Goal: Task Accomplishment & Management: Manage account settings

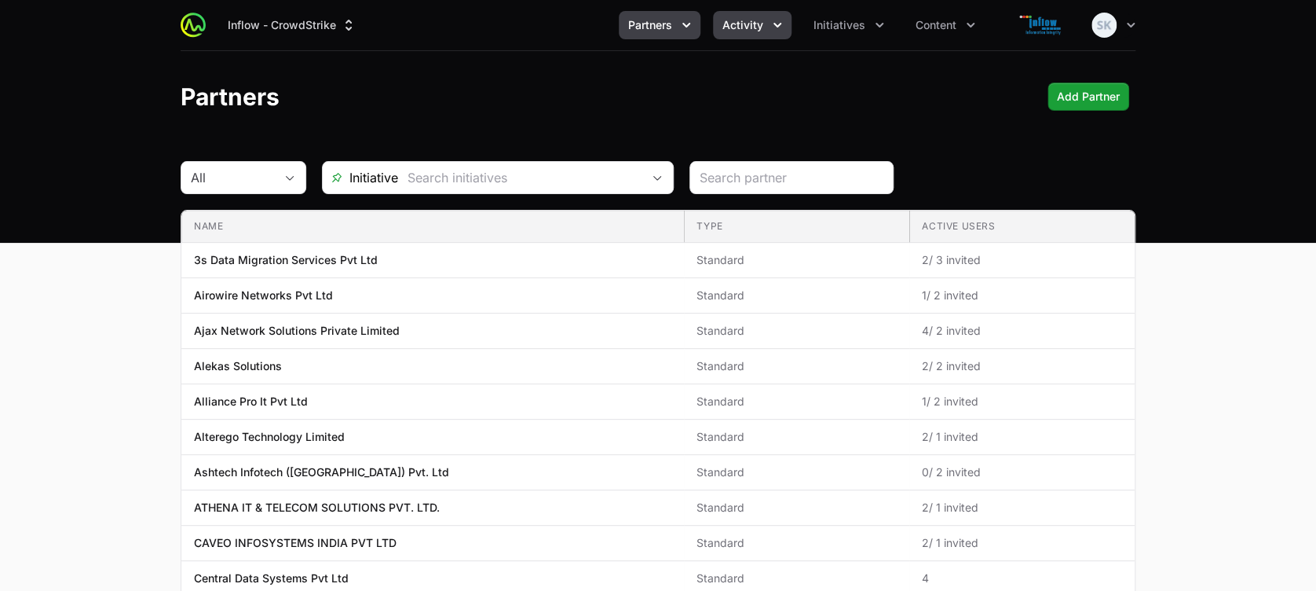
click at [778, 24] on icon "Activity menu" at bounding box center [778, 25] width 16 height 16
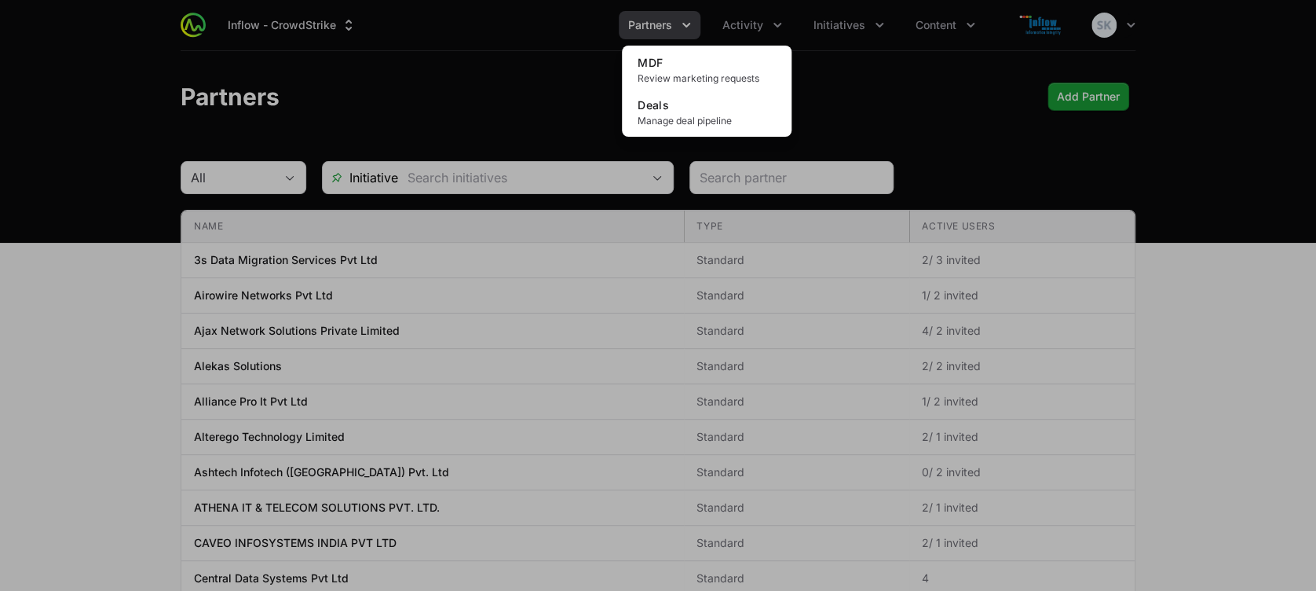
click at [689, 29] on div "Activity menu" at bounding box center [658, 295] width 1316 height 591
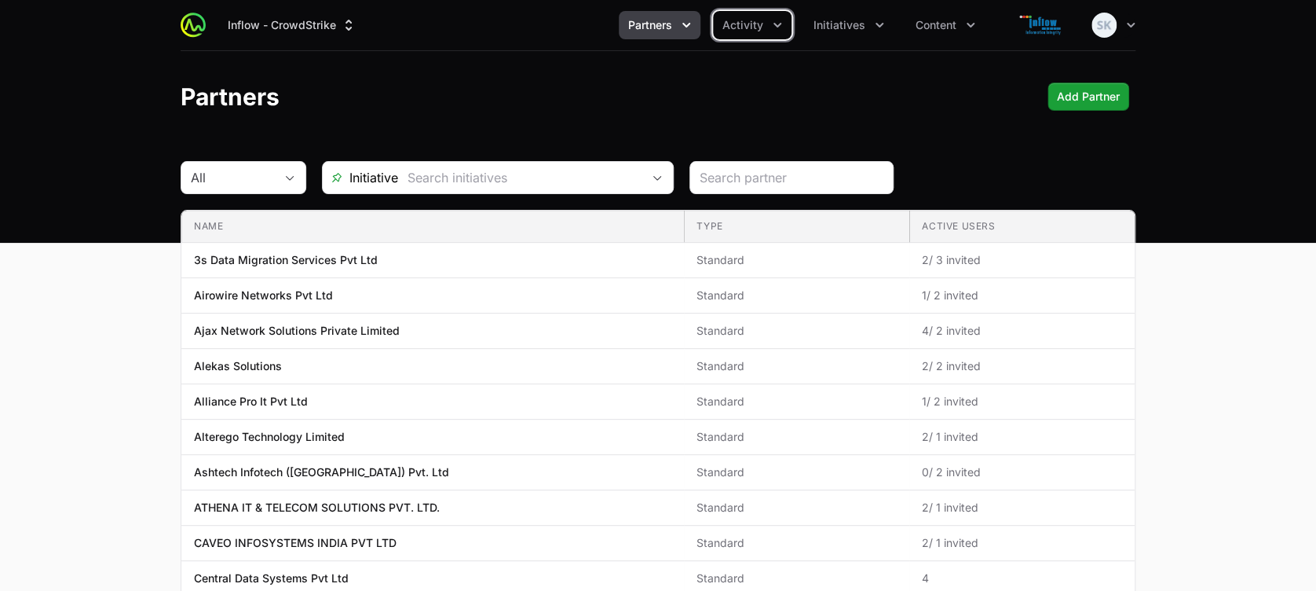
click at [689, 29] on icon "Partners menu" at bounding box center [686, 25] width 16 height 16
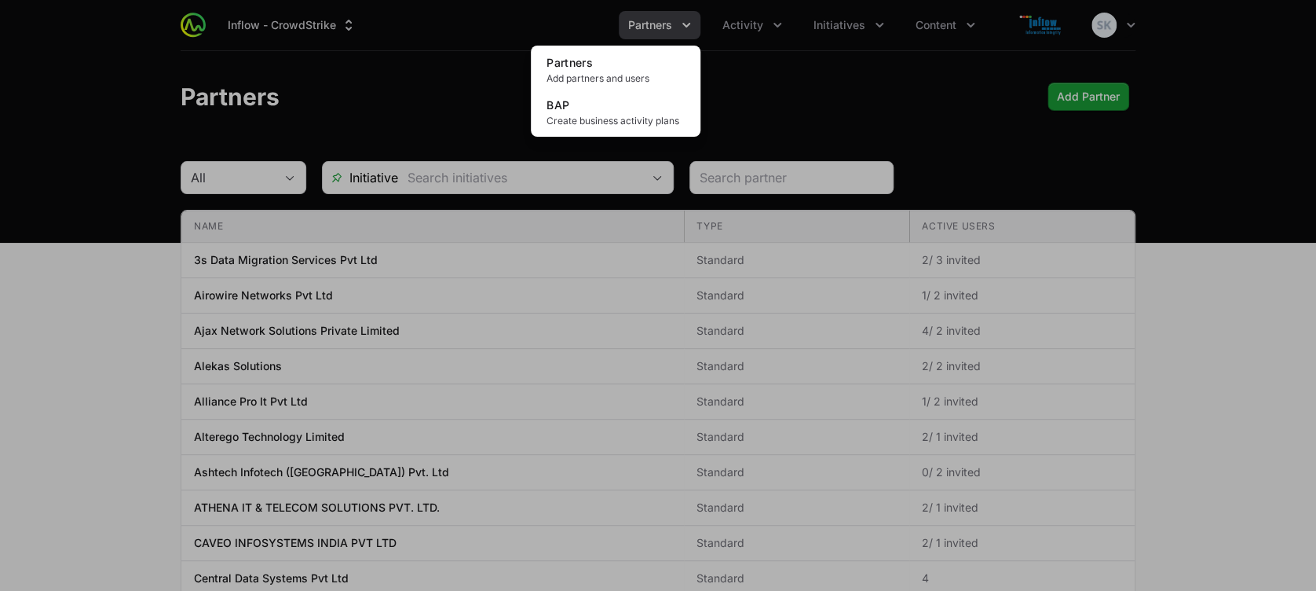
click at [879, 20] on div "Partners menu" at bounding box center [658, 295] width 1316 height 591
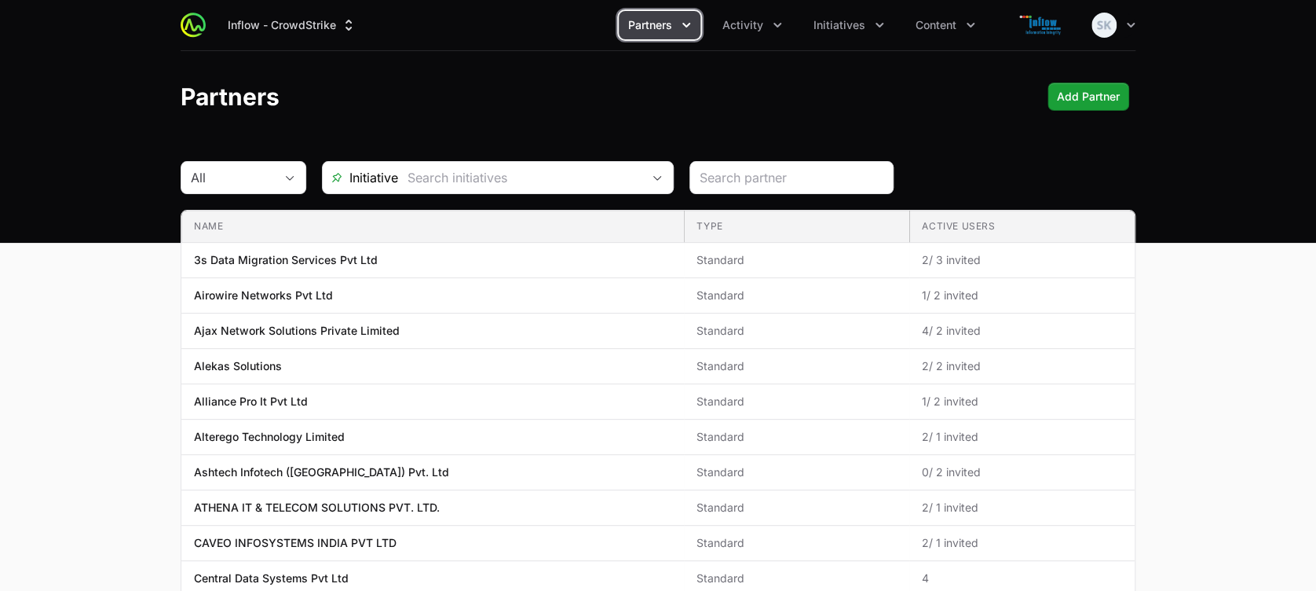
click at [879, 20] on icon "Initiatives menu" at bounding box center [880, 25] width 16 height 16
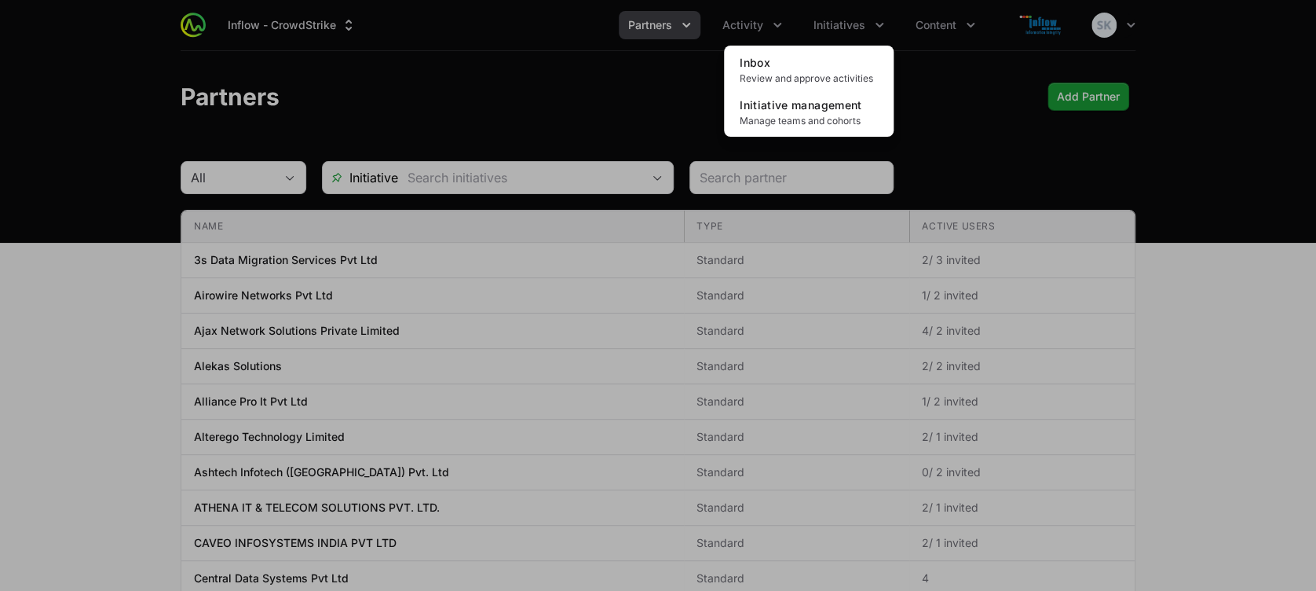
click at [778, 22] on div "Initiatives menu" at bounding box center [658, 295] width 1316 height 591
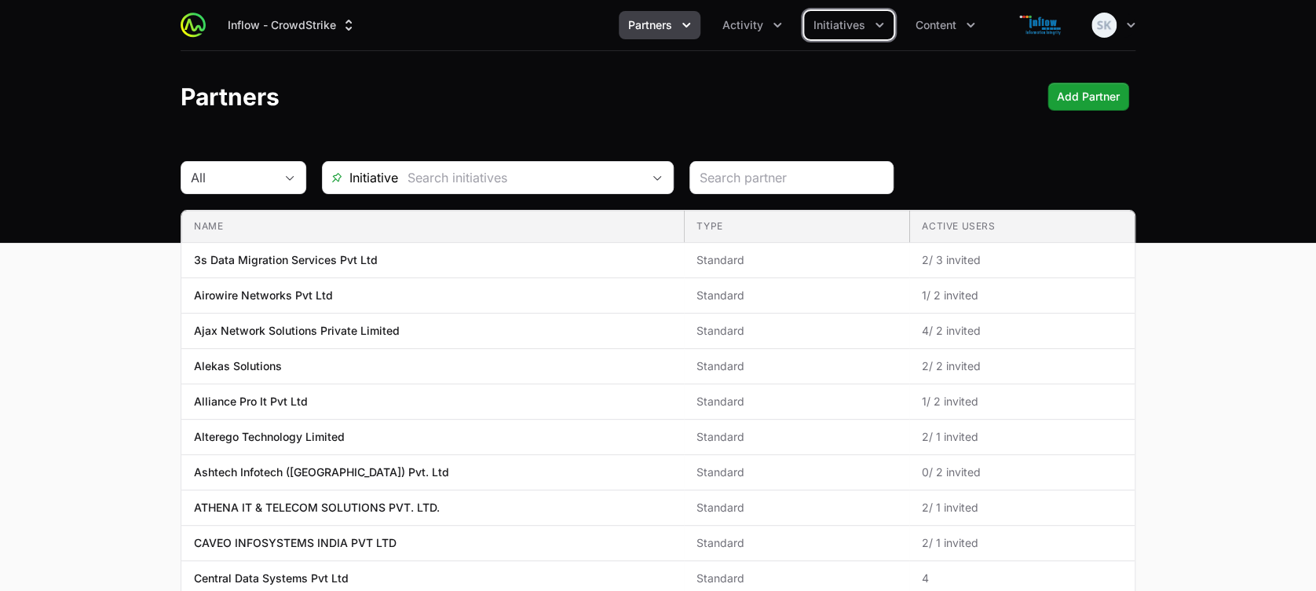
click at [778, 22] on icon "Activity menu" at bounding box center [778, 25] width 16 height 16
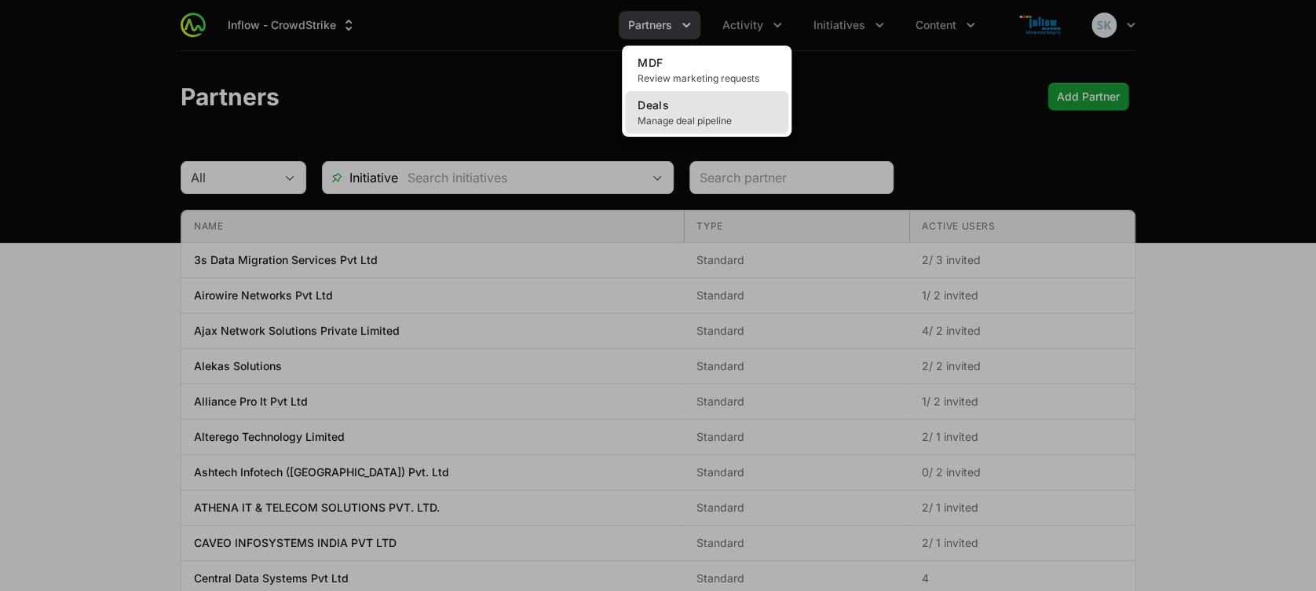
click at [678, 112] on link "Deals Manage deal pipeline" at bounding box center [706, 112] width 163 height 42
